Goal: Task Accomplishment & Management: Manage account settings

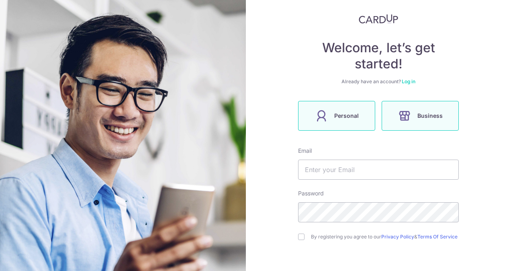
scroll to position [43, 0]
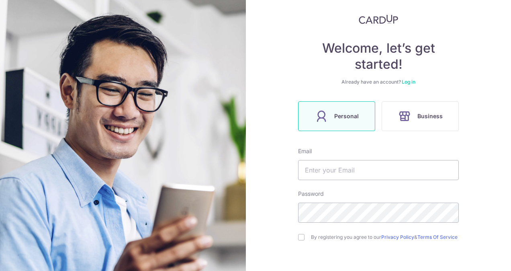
click at [410, 80] on link "Log in" at bounding box center [409, 82] width 14 height 6
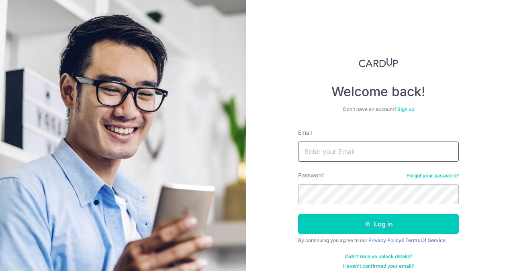
click at [351, 153] on input "Email" at bounding box center [378, 151] width 161 height 20
type input "[EMAIL_ADDRESS][DOMAIN_NAME]"
click at [404, 109] on link "Sign up" at bounding box center [405, 109] width 17 height 6
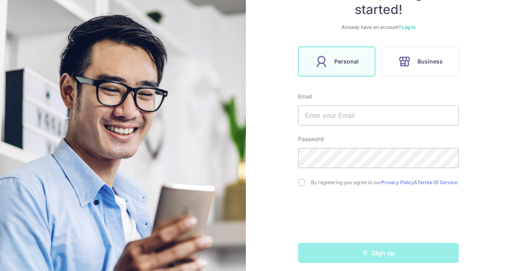
scroll to position [102, 0]
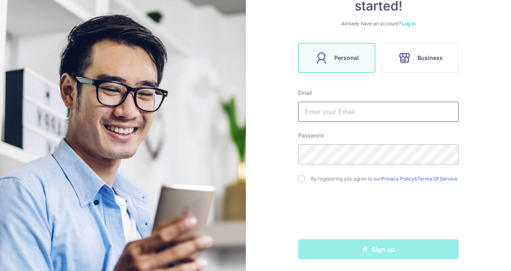
click at [392, 109] on input "text" at bounding box center [378, 112] width 161 height 20
type input "[EMAIL_ADDRESS][DOMAIN_NAME]"
click at [299, 178] on input "checkbox" at bounding box center [301, 179] width 6 height 6
checkbox input "true"
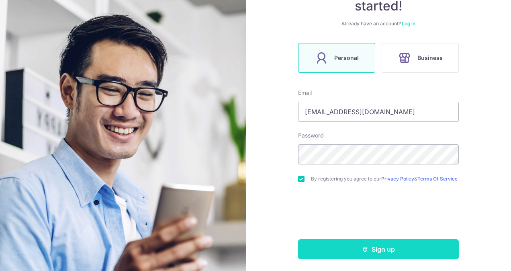
click at [378, 251] on button "Sign up" at bounding box center [378, 249] width 161 height 20
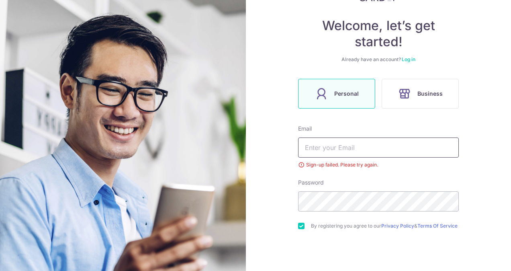
scroll to position [55, 0]
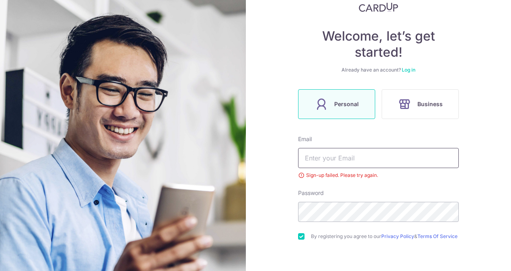
click at [336, 161] on input "text" at bounding box center [378, 158] width 161 height 20
type input "[EMAIL_ADDRESS][DOMAIN_NAME]"
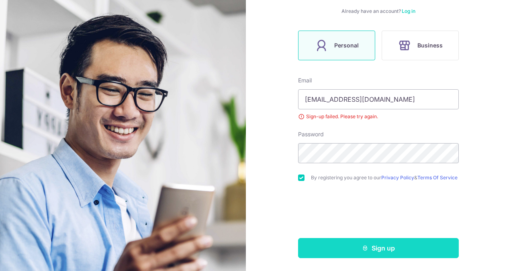
click at [388, 247] on button "Sign up" at bounding box center [378, 248] width 161 height 20
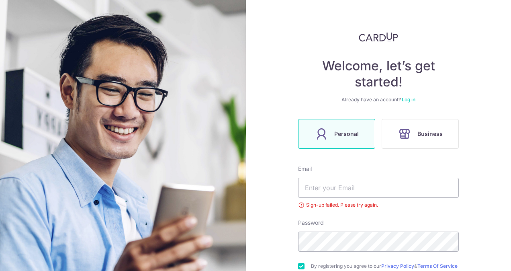
scroll to position [16, 0]
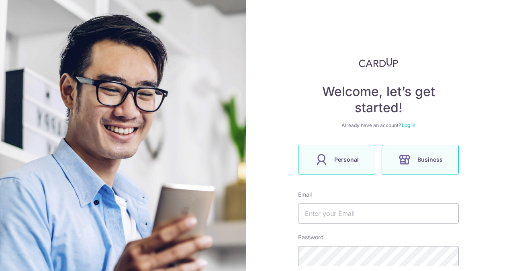
click at [330, 166] on label "Personal" at bounding box center [336, 160] width 77 height 30
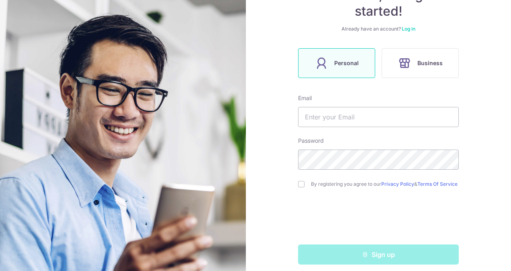
scroll to position [105, 0]
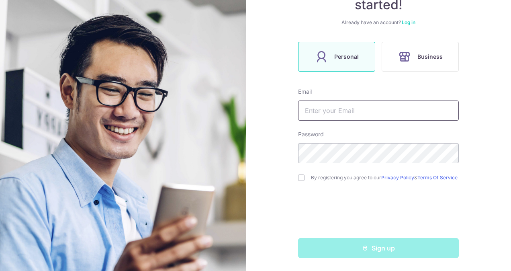
click at [318, 114] on input "text" at bounding box center [378, 110] width 161 height 20
type input "[EMAIL_ADDRESS][DOMAIN_NAME]"
click at [301, 176] on input "checkbox" at bounding box center [301, 177] width 6 height 6
checkbox input "true"
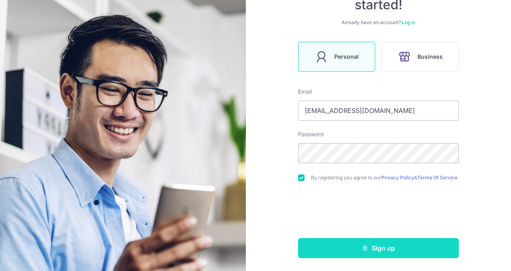
click at [371, 240] on button "Sign up" at bounding box center [378, 248] width 161 height 20
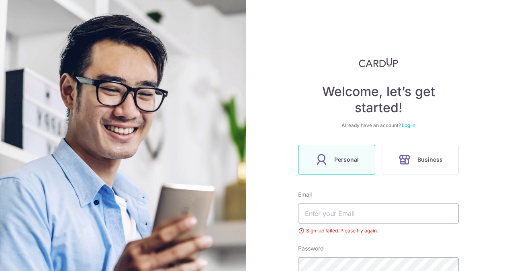
scroll to position [116, 0]
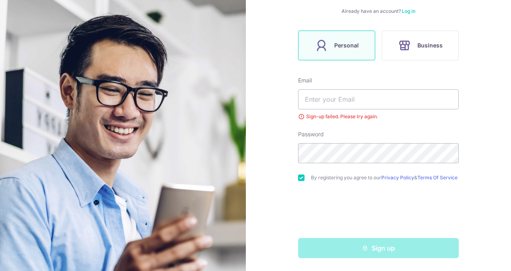
click at [404, 9] on link "Log in" at bounding box center [409, 11] width 14 height 6
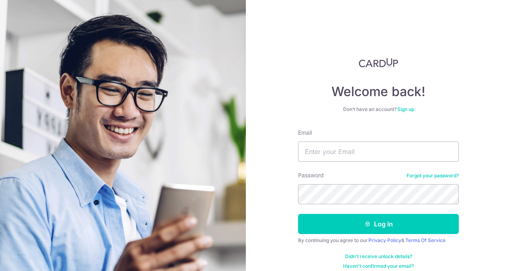
click at [433, 175] on link "Forgot your password?" at bounding box center [432, 175] width 52 height 6
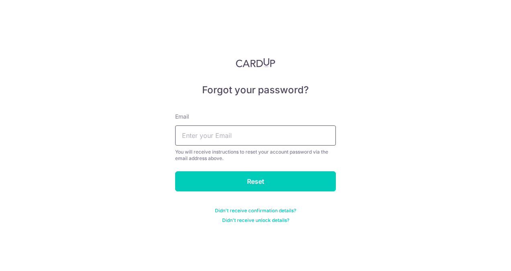
click at [270, 135] on input "text" at bounding box center [255, 135] width 161 height 20
type input "[EMAIL_ADDRESS][DOMAIN_NAME]"
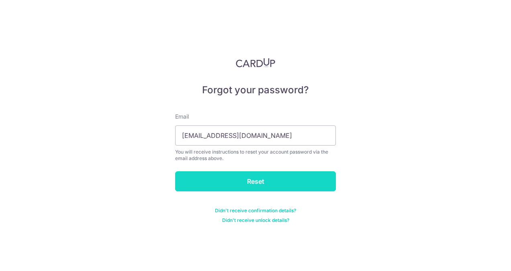
click at [252, 176] on input "Reset" at bounding box center [255, 181] width 161 height 20
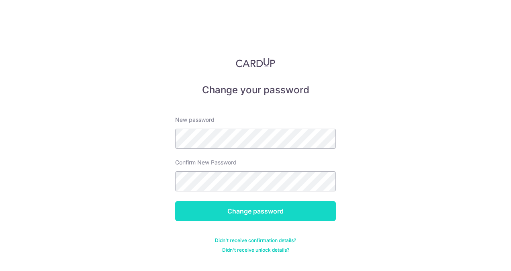
click at [243, 214] on input "Change password" at bounding box center [255, 211] width 161 height 20
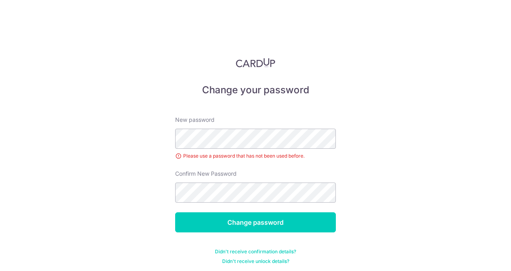
scroll to position [3, 0]
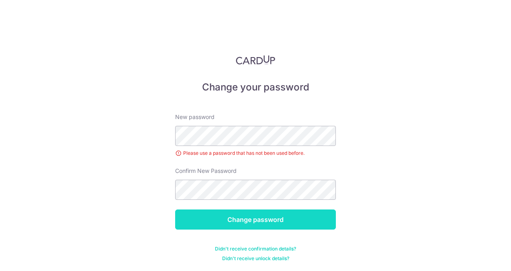
click at [252, 215] on input "Change password" at bounding box center [255, 219] width 161 height 20
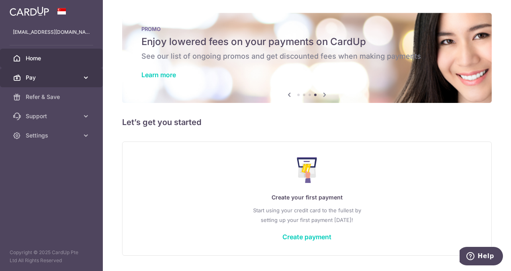
click at [70, 80] on span "Pay" at bounding box center [52, 77] width 53 height 8
